Goal: Information Seeking & Learning: Learn about a topic

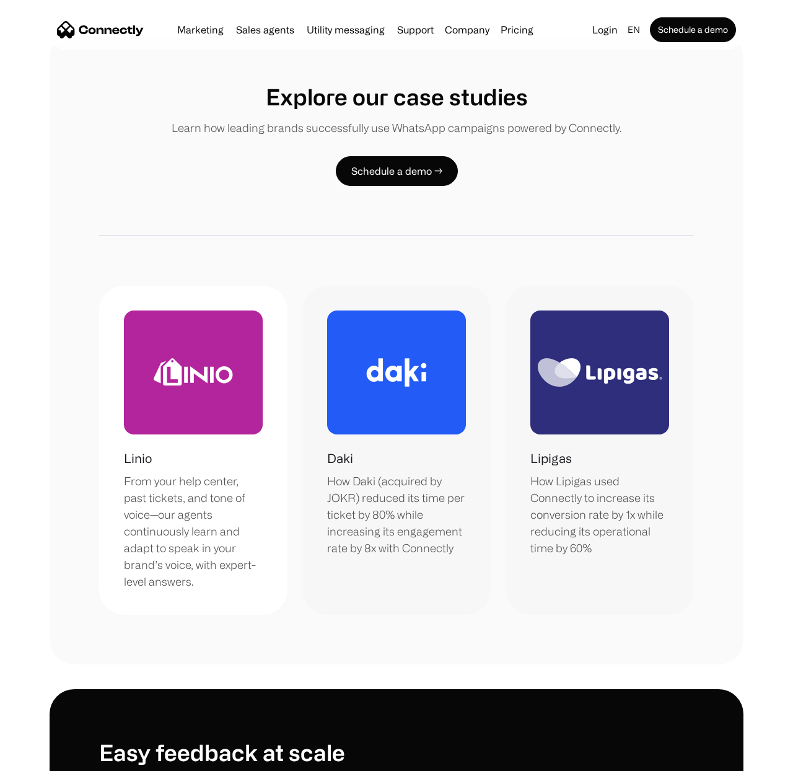
scroll to position [3903, 0]
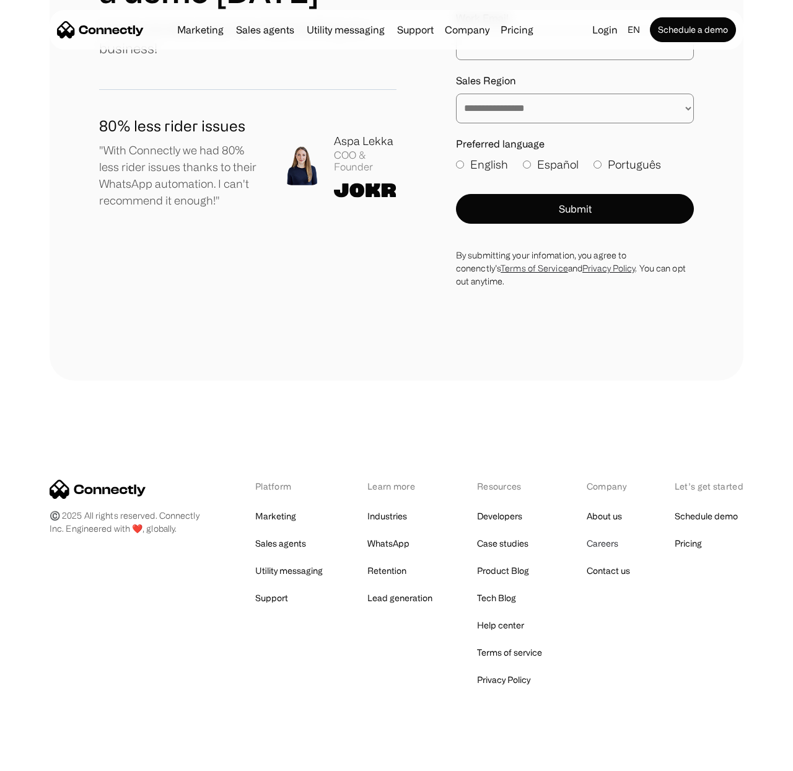
click at [595, 535] on link "Careers" at bounding box center [603, 543] width 32 height 17
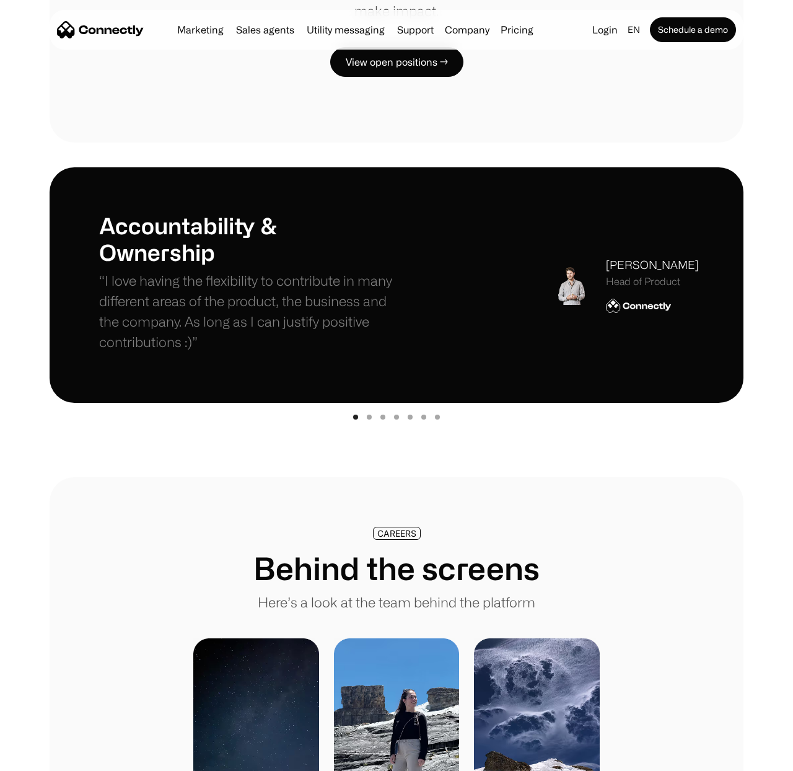
scroll to position [351, 0]
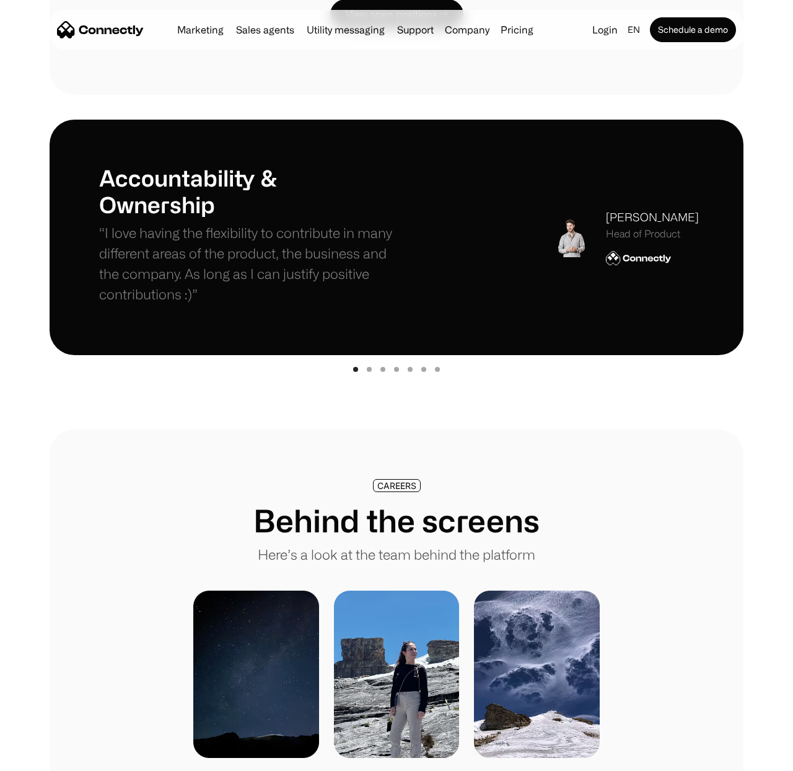
click at [434, 247] on div "Accountability & Ownership “I love having the flexibility to contribute in many…" at bounding box center [396, 237] width 595 height 146
drag, startPoint x: 471, startPoint y: 309, endPoint x: 455, endPoint y: 315, distance: 16.5
click at [471, 309] on div "Accountability & Ownership “I love having the flexibility to contribute in many…" at bounding box center [396, 237] width 595 height 146
click at [369, 369] on div "Show slide 2 of 7" at bounding box center [369, 369] width 5 height 5
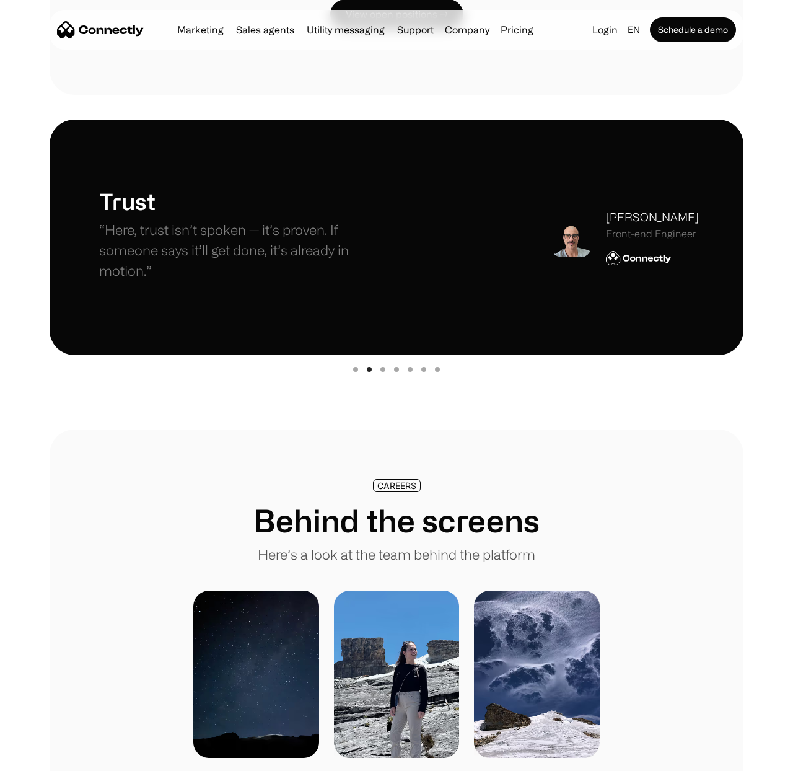
click at [380, 369] on div "Show slide 3 of 7" at bounding box center [382, 369] width 5 height 5
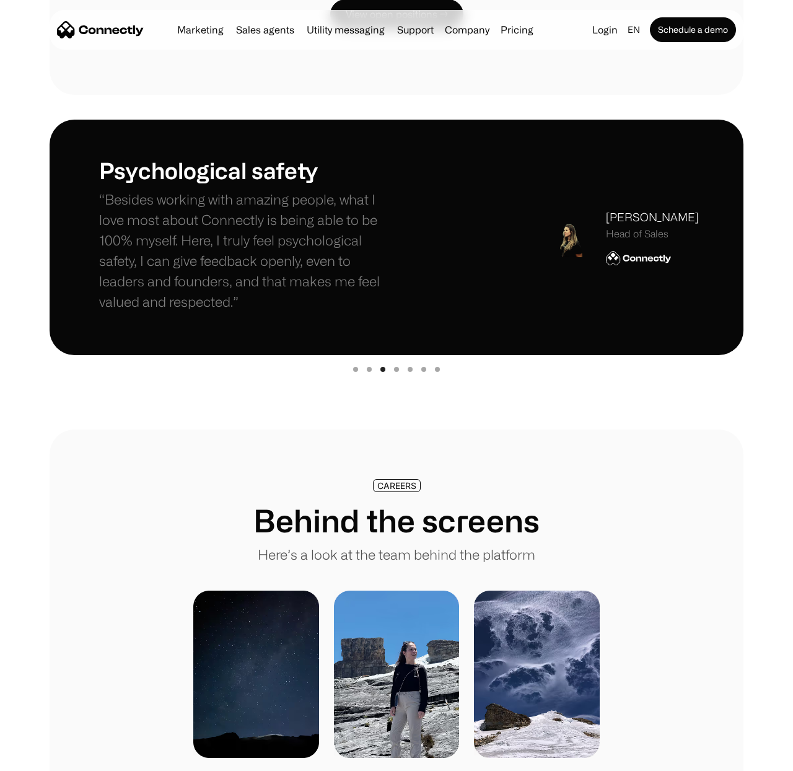
click at [392, 369] on div "carousel" at bounding box center [397, 367] width 694 height 25
click at [396, 368] on div "Show slide 4 of 7" at bounding box center [396, 369] width 5 height 5
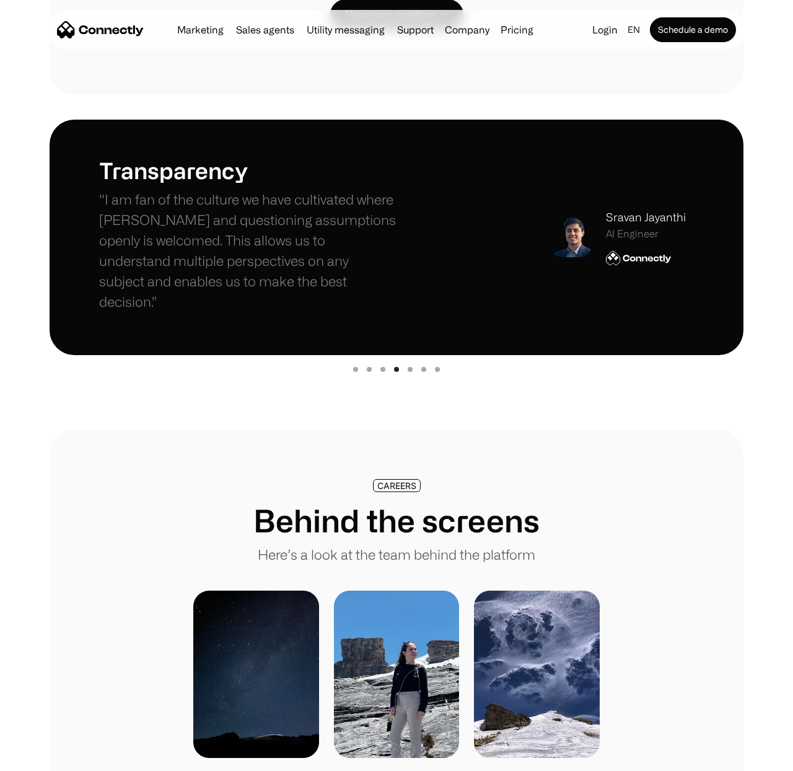
click at [408, 369] on div "Show slide 5 of 7" at bounding box center [410, 369] width 5 height 5
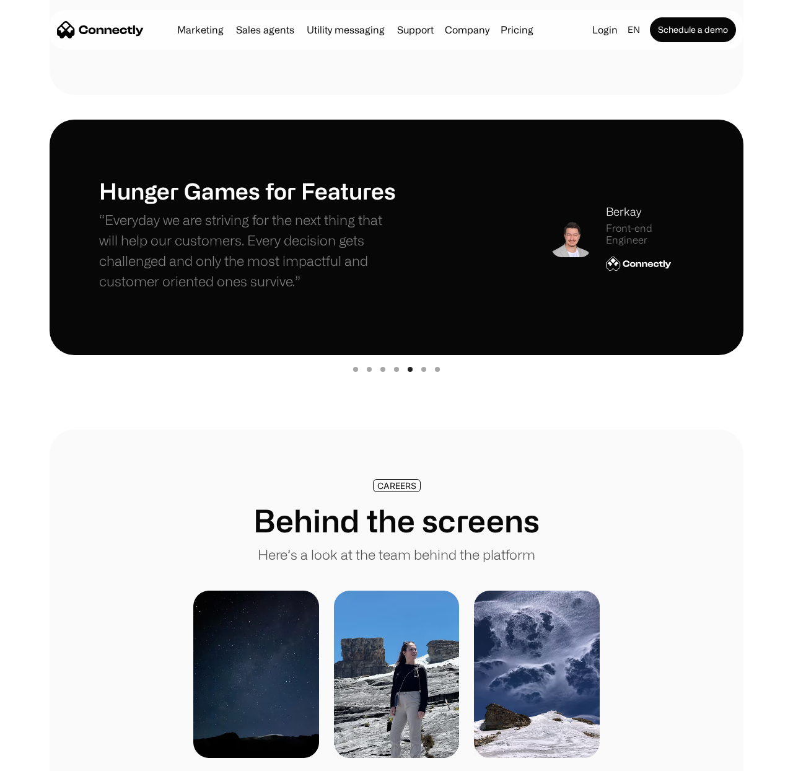
click at [422, 369] on div "Show slide 6 of 7" at bounding box center [423, 369] width 5 height 5
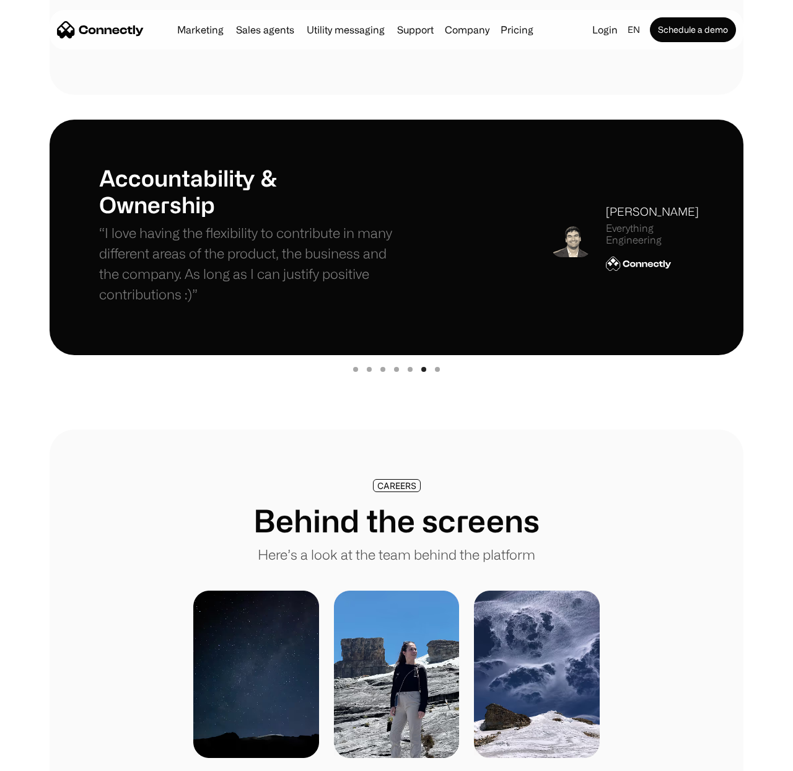
click at [437, 369] on div "Show slide 7 of 7" at bounding box center [437, 369] width 5 height 5
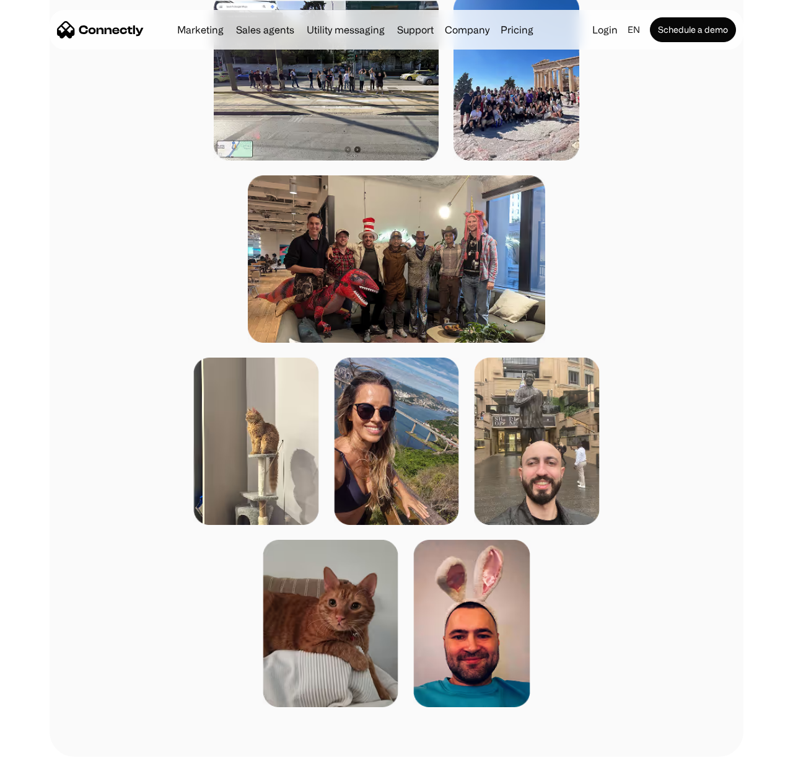
scroll to position [2222, 0]
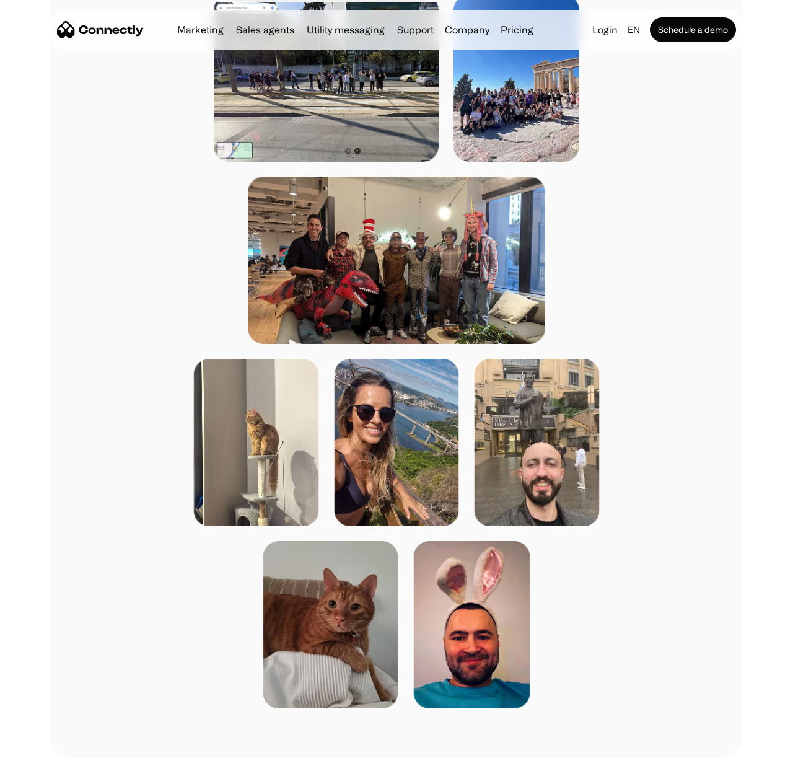
click at [381, 447] on img at bounding box center [396, 442] width 125 height 167
click at [388, 462] on img at bounding box center [396, 442] width 125 height 167
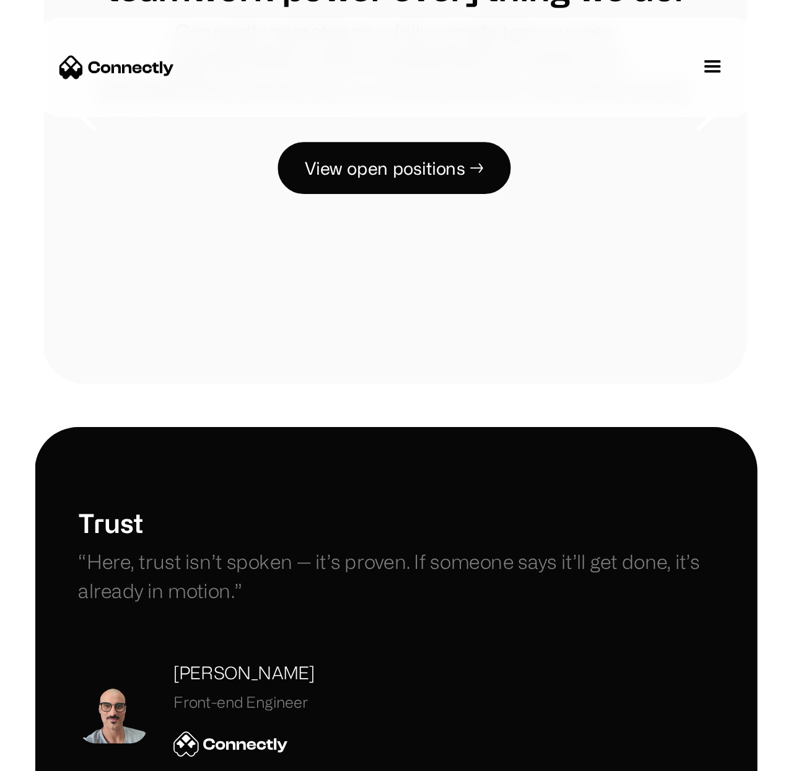
scroll to position [0, 0]
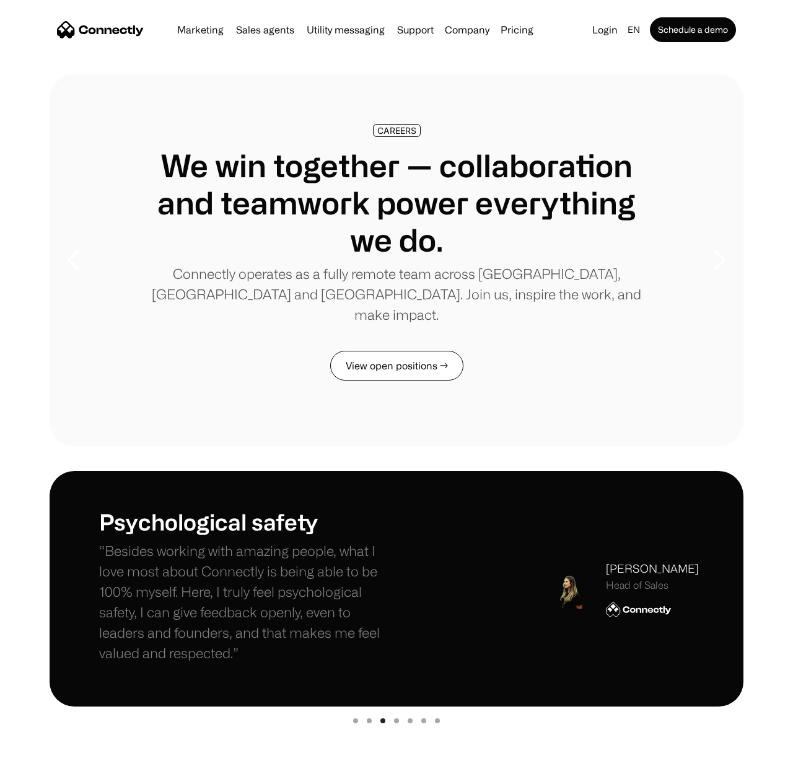
click at [362, 351] on link "View open positions →" at bounding box center [396, 366] width 133 height 30
